Goal: Communication & Community: Answer question/provide support

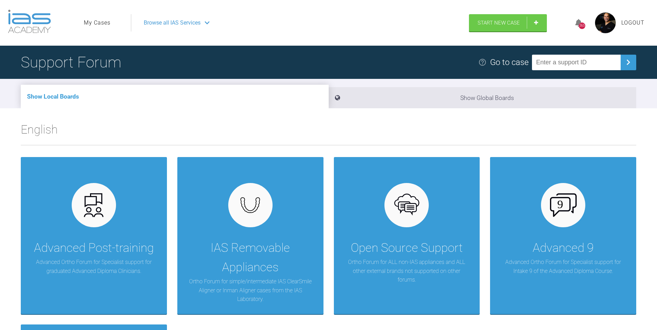
click at [94, 19] on link "My Cases" at bounding box center [97, 22] width 27 height 9
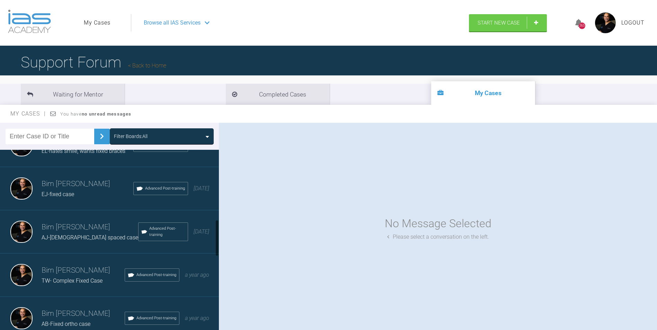
scroll to position [349, 0]
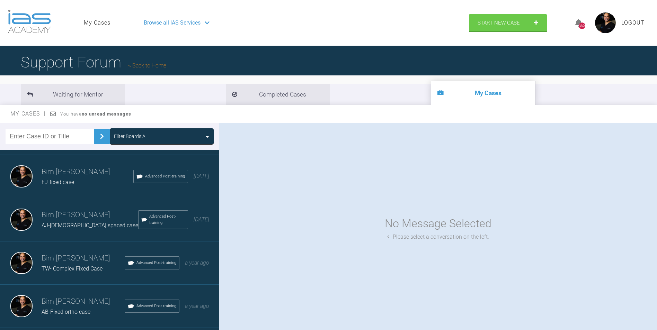
click at [74, 272] on span "TW- Complex Fixed Case" at bounding box center [72, 269] width 61 height 7
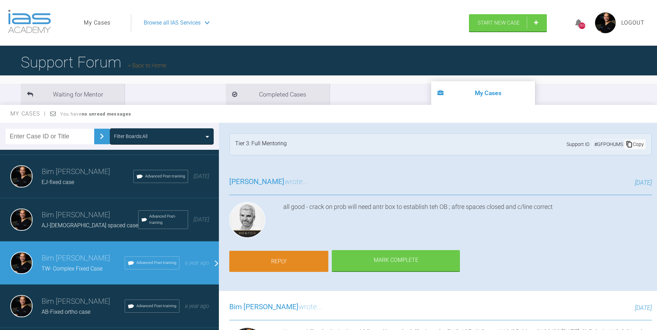
click at [310, 252] on link "Reply" at bounding box center [278, 261] width 99 height 21
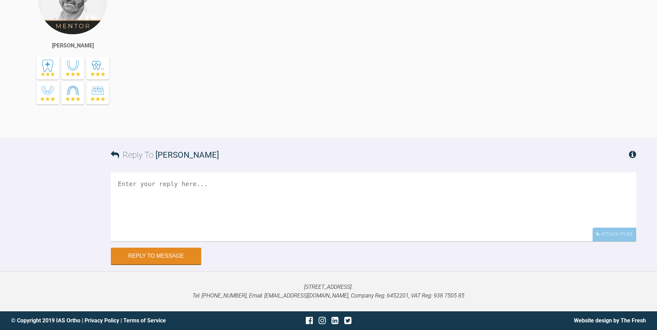
scroll to position [6308, 0]
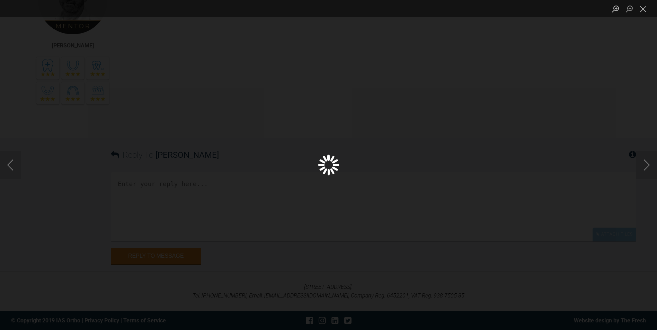
click at [170, 127] on div "Lightbox" at bounding box center [328, 165] width 657 height 330
click at [572, 86] on div "Lightbox" at bounding box center [328, 165] width 657 height 330
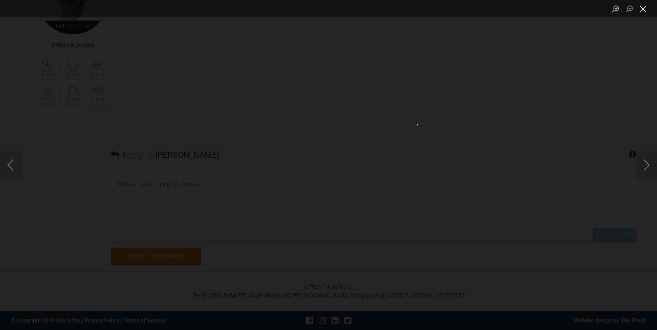
click at [646, 10] on button "Close lightbox" at bounding box center [643, 9] width 14 height 12
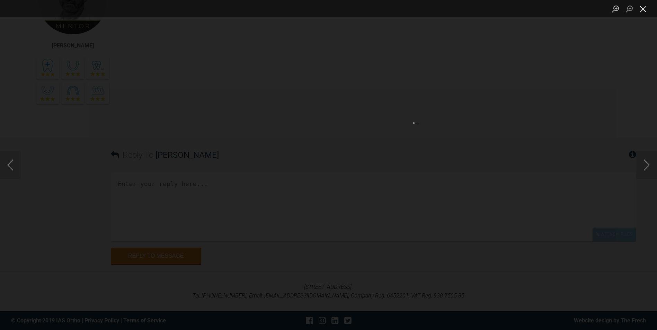
click at [646, 12] on button "Close lightbox" at bounding box center [643, 9] width 14 height 12
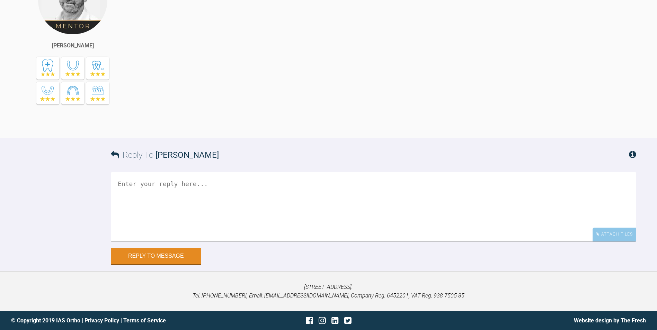
scroll to position [6654, 0]
click at [220, 210] on textarea at bounding box center [373, 206] width 525 height 69
paste textarea "1) Difficult to see if space still present between L2-2 due to calculus, pt doe…"
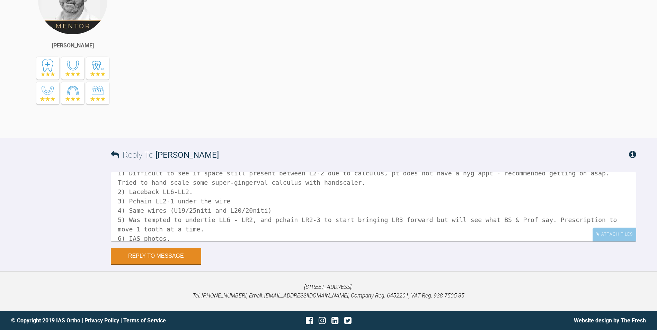
scroll to position [0, 0]
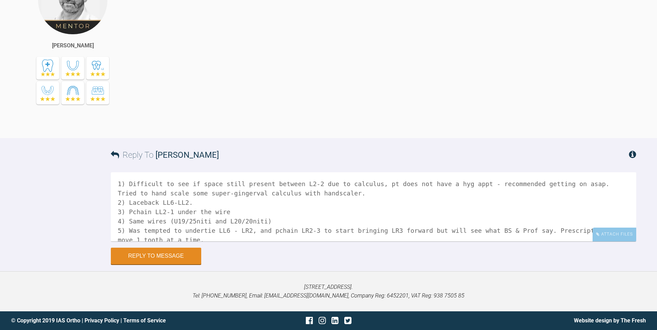
drag, startPoint x: 251, startPoint y: 183, endPoint x: 124, endPoint y: 185, distance: 126.4
click at [124, 185] on textarea "1) Difficult to see if space still present between L2-2 due to calculus, pt doe…" at bounding box center [373, 206] width 525 height 69
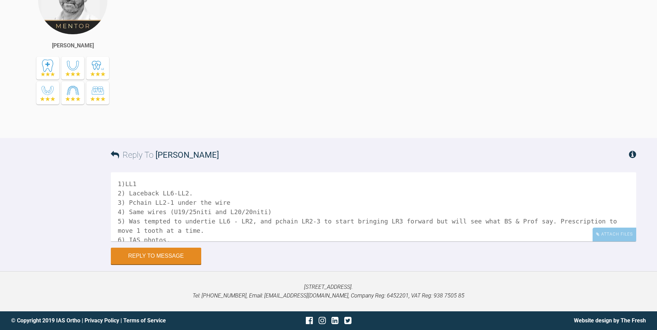
scroll to position [6377, 0]
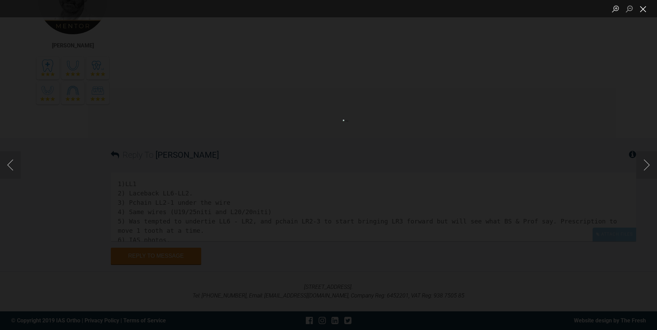
click at [638, 10] on button "Close lightbox" at bounding box center [643, 9] width 14 height 12
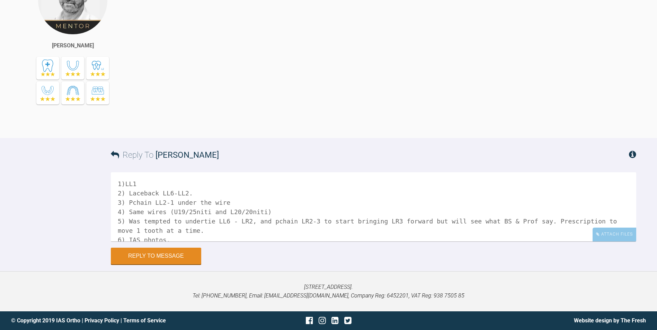
scroll to position [6308, 0]
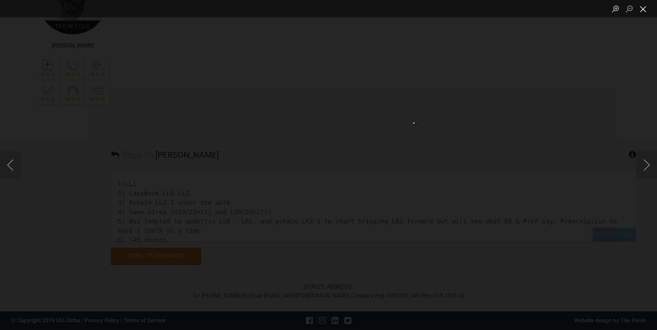
click at [642, 8] on button "Close lightbox" at bounding box center [643, 9] width 14 height 12
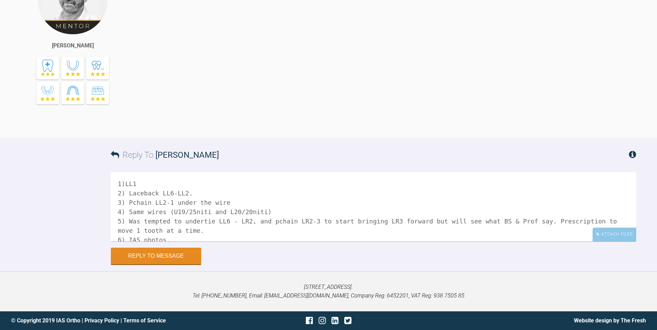
scroll to position [6619, 0]
click at [147, 220] on textarea "1)LL1 2) Laceback LL6-LL2. 3) Pchain LL2-1 under the wire 4) Same wires (U19/25…" at bounding box center [373, 206] width 525 height 69
click at [184, 227] on textarea "1)LL2 has moved over to pts left well 2) Laceback LL6-LL2. 3) Pchain LL2-1 unde…" at bounding box center [373, 206] width 525 height 69
click at [227, 235] on textarea "1)LL2 has moved over to pts left well 2) Laceback LL6-LL2. 3) Pchain LL2-1 unde…" at bounding box center [373, 206] width 525 height 69
click at [313, 239] on textarea "1)LL2 has moved over to pts left well 2) Laceback LL6-LL2. 3) Pchain LL2-1 unde…" at bounding box center [373, 206] width 525 height 69
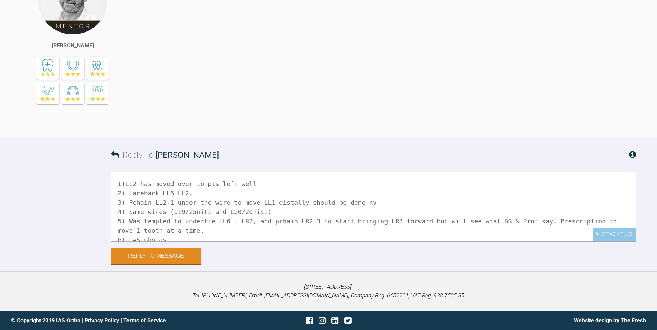
drag, startPoint x: 296, startPoint y: 239, endPoint x: 373, endPoint y: 239, distance: 77.6
click at [373, 239] on textarea "1)LL2 has moved over to pts left well 2) Laceback LL6-LL2. 3) Pchain LL2-1 unde…" at bounding box center [373, 206] width 525 height 69
click at [126, 218] on textarea "1)LL2 has moved over to pts left well 2) Laceback LL6-LL2. 3) Pchain LL2-1 unde…" at bounding box center [373, 206] width 525 height 69
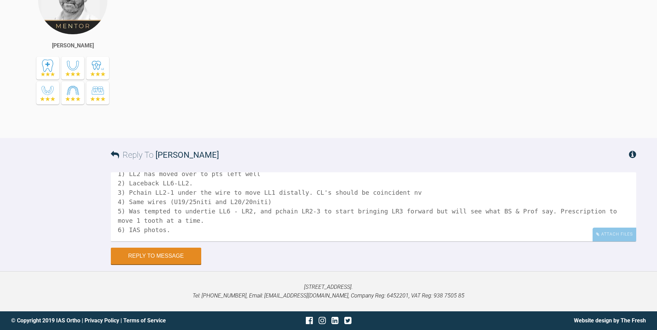
scroll to position [0, 0]
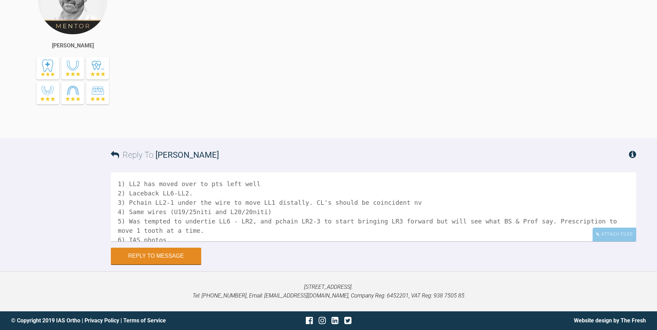
click at [400, 241] on textarea "1) LL2 has moved over to pts left well 2) Laceback LL6-LL2. 3) Pchain LL2-1 und…" at bounding box center [373, 206] width 525 height 69
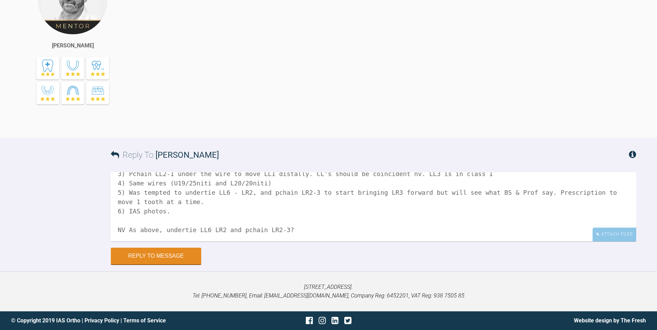
drag, startPoint x: 124, startPoint y: 227, endPoint x: 154, endPoint y: 233, distance: 30.8
click at [154, 233] on textarea "1) LL2 has moved over to pts left well 2) Laceback LL6-LL2. 3) Pchain LL2-1 und…" at bounding box center [373, 206] width 525 height 69
click at [168, 242] on textarea "1) LL2 has moved over to pts left well 2) Laceback LL6-LL2. 3) Pchain LL2-1 und…" at bounding box center [373, 206] width 525 height 69
drag, startPoint x: 140, startPoint y: 242, endPoint x: 105, endPoint y: 232, distance: 35.9
click at [105, 232] on div "Reply To [PERSON_NAME] 1) LL2 has moved over to pts left well 2) Laceback LL6-L…" at bounding box center [328, 201] width 657 height 126
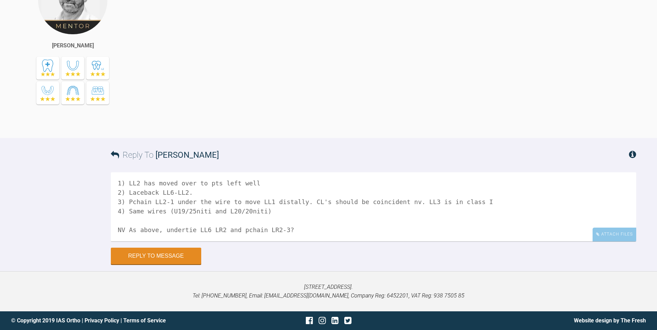
scroll to position [1, 0]
click at [164, 242] on textarea "1) LL2 has moved over to pts left well 2) Laceback LL6-LL2. 3) Pchain LL2-1 und…" at bounding box center [373, 206] width 525 height 69
drag, startPoint x: 127, startPoint y: 264, endPoint x: 159, endPoint y: 267, distance: 32.3
click at [159, 242] on textarea "1) LL2 has moved over to pts left well 2) Laceback LL6-LL2. 3) Pchain LL2-1 und…" at bounding box center [373, 206] width 525 height 69
drag, startPoint x: 344, startPoint y: 263, endPoint x: 469, endPoint y: 266, distance: 125.1
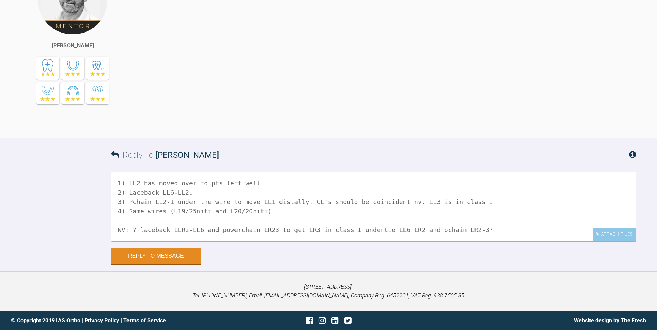
click at [469, 242] on textarea "1) LL2 has moved over to pts left well 2) Laceback LL6-LL2. 3) Pchain LL2-1 und…" at bounding box center [373, 206] width 525 height 69
click at [617, 241] on div "Attach Files" at bounding box center [615, 235] width 44 height 14
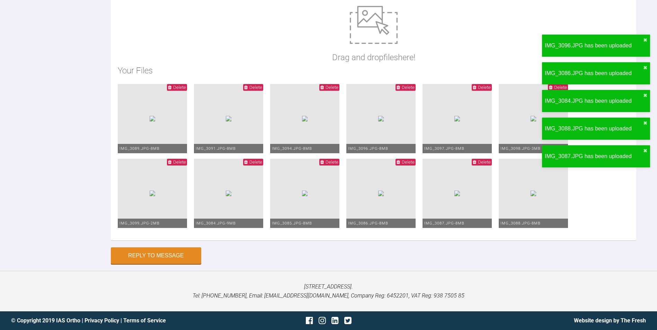
scroll to position [6978, 0]
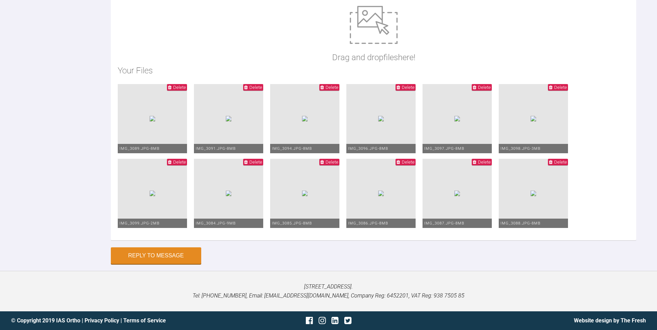
type textarea "1) LL2 has moved over to pts left well 2) Laceback LL6-LL2. 3) Pchain LL2-1 und…"
click at [144, 255] on button "Reply to Message" at bounding box center [156, 256] width 90 height 17
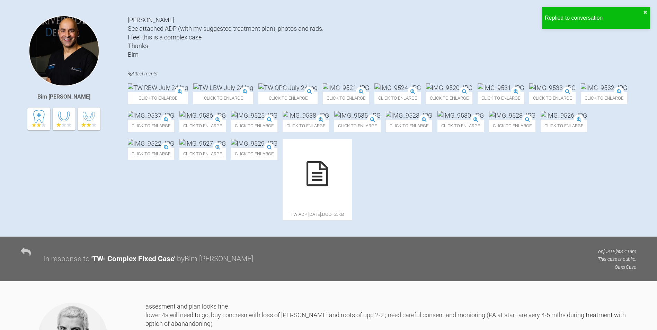
scroll to position [0, 0]
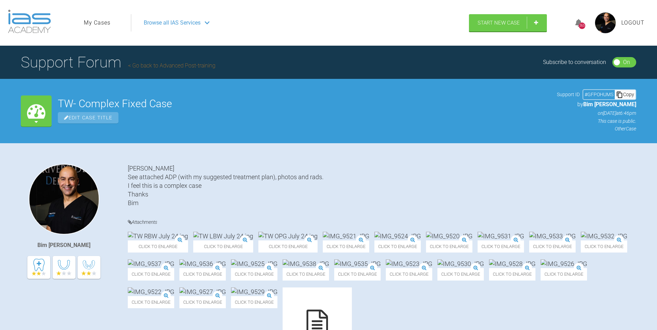
click at [629, 23] on span "Logout" at bounding box center [632, 22] width 23 height 9
